Goal: Task Accomplishment & Management: Use online tool/utility

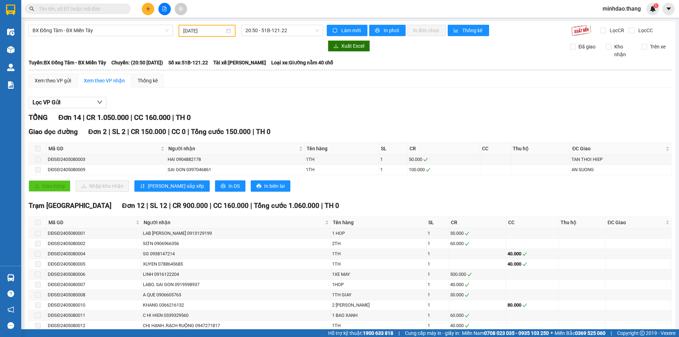
click at [164, 8] on icon "file-add" at bounding box center [164, 8] width 5 height 5
click at [163, 9] on icon "file-add" at bounding box center [164, 8] width 5 height 5
click at [162, 11] on button at bounding box center [164, 9] width 12 height 12
click at [165, 8] on icon "file-add" at bounding box center [164, 8] width 5 height 5
click at [164, 8] on icon "file-add" at bounding box center [164, 8] width 5 height 5
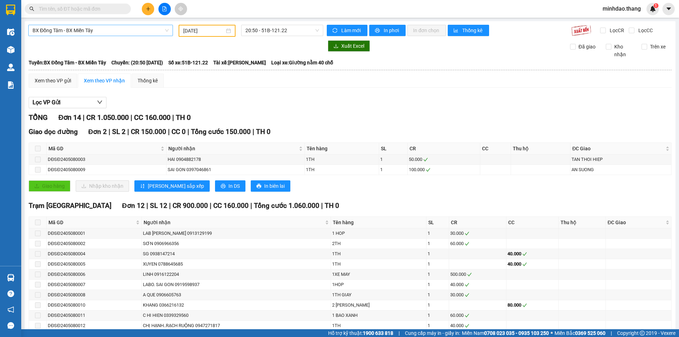
click at [127, 33] on span "BX Đồng Tâm - BX Miền Tây" at bounding box center [101, 30] width 136 height 11
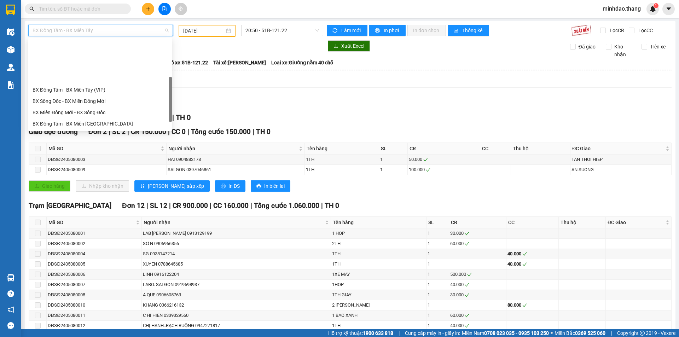
scroll to position [57, 0]
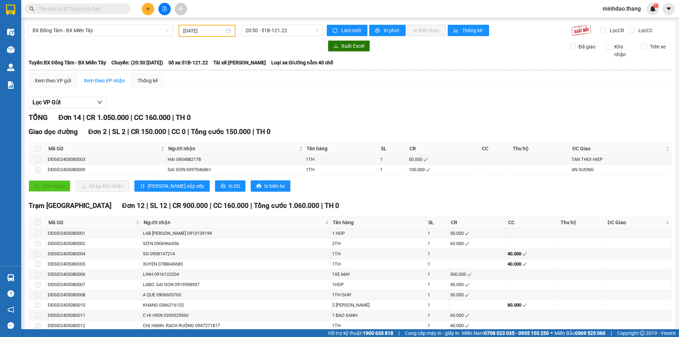
click at [193, 48] on div at bounding box center [175, 45] width 295 height 11
click at [192, 32] on input "[DATE]" at bounding box center [203, 31] width 41 height 8
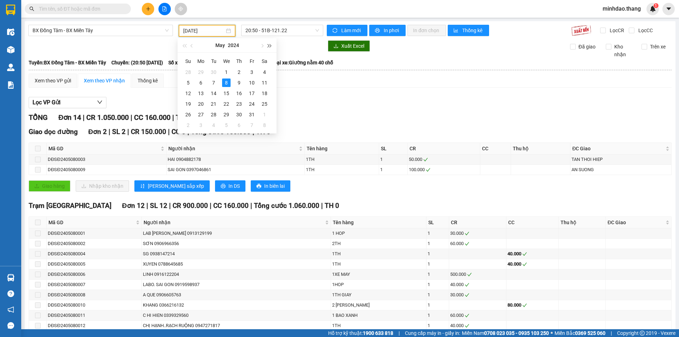
click at [269, 44] on span "button" at bounding box center [270, 46] width 4 height 4
click at [262, 47] on span "button" at bounding box center [262, 46] width 4 height 4
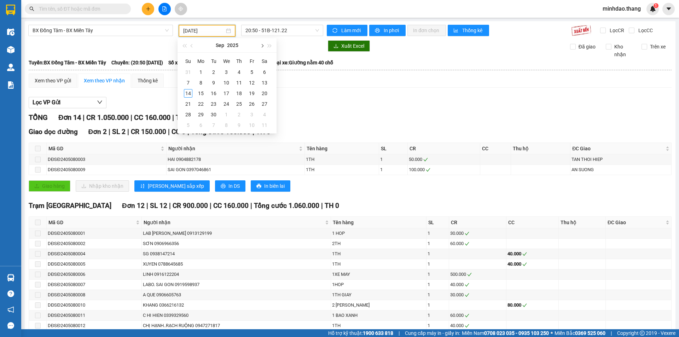
click at [262, 47] on span "button" at bounding box center [262, 46] width 4 height 4
click at [192, 46] on span "button" at bounding box center [193, 46] width 4 height 4
click at [265, 83] on div "13" at bounding box center [264, 83] width 8 height 8
type input "[DATE]"
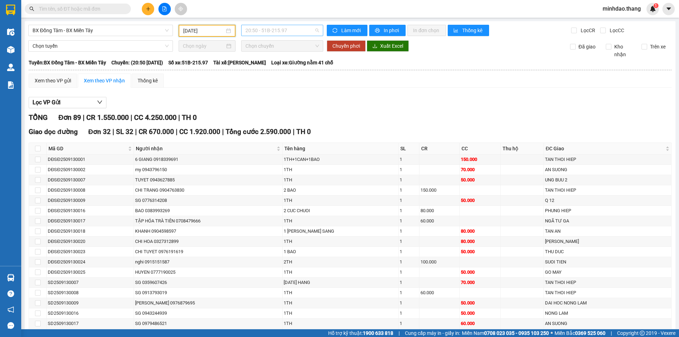
click at [260, 36] on div "20:50 - 51B-215.97" at bounding box center [282, 30] width 82 height 11
click at [267, 68] on div "21:00" at bounding box center [271, 67] width 55 height 8
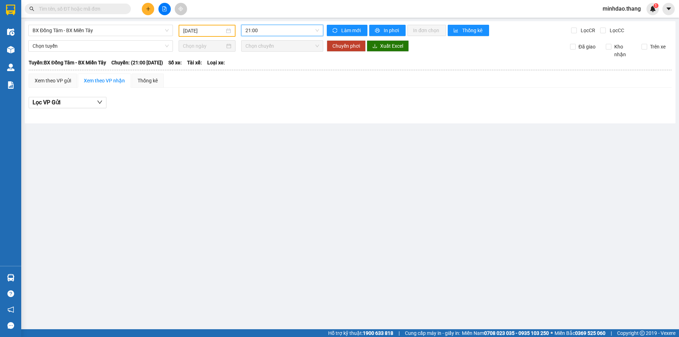
click at [268, 34] on span "21:00" at bounding box center [282, 30] width 74 height 11
click at [271, 54] on div "20:50 - 51B-215.97" at bounding box center [272, 56] width 55 height 8
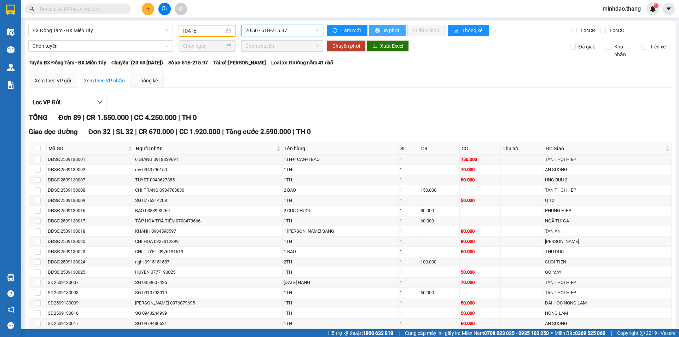
click at [384, 30] on span "In phơi" at bounding box center [392, 31] width 16 height 8
click at [100, 27] on span "BX Đồng Tâm - BX Miền Tây" at bounding box center [101, 30] width 136 height 11
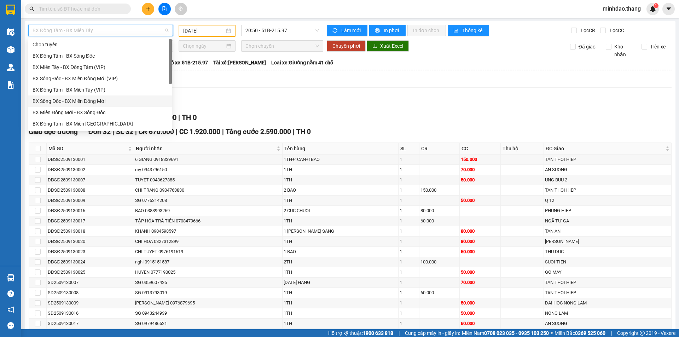
click at [62, 100] on div "BX Sông Đốc - BX Miền Đông Mới" at bounding box center [100, 101] width 135 height 8
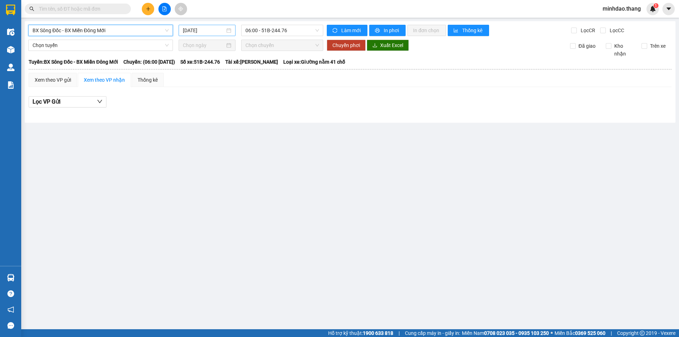
click at [207, 33] on input "[DATE]" at bounding box center [204, 31] width 42 height 8
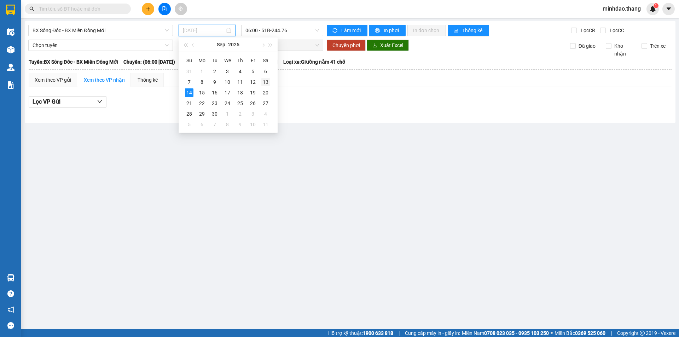
click at [265, 81] on div "13" at bounding box center [265, 82] width 8 height 8
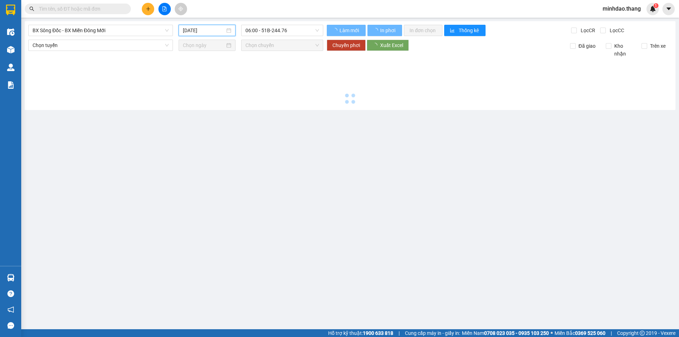
type input "[DATE]"
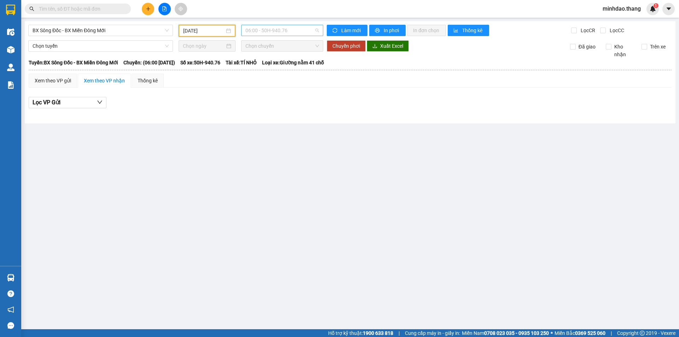
click at [288, 33] on span "06:00 - 50H-940.76" at bounding box center [282, 30] width 74 height 11
click at [278, 64] on div "17:00 - 50H-649.54" at bounding box center [272, 67] width 55 height 8
click at [269, 31] on span "17:00 - 50H-649.54" at bounding box center [282, 30] width 74 height 11
click at [268, 74] on div "21:00 - 50H-556.27" at bounding box center [273, 78] width 64 height 11
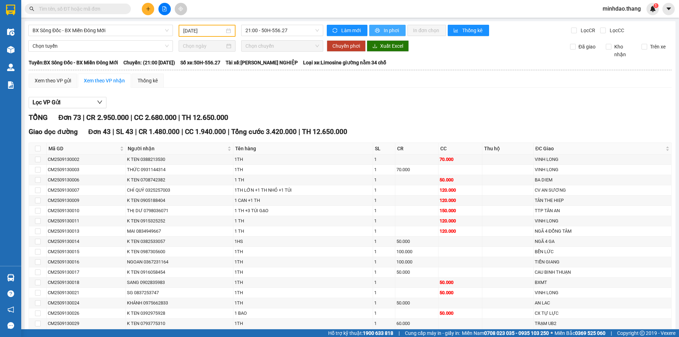
click at [384, 30] on span "In phơi" at bounding box center [392, 31] width 16 height 8
